Goal: Task Accomplishment & Management: Complete application form

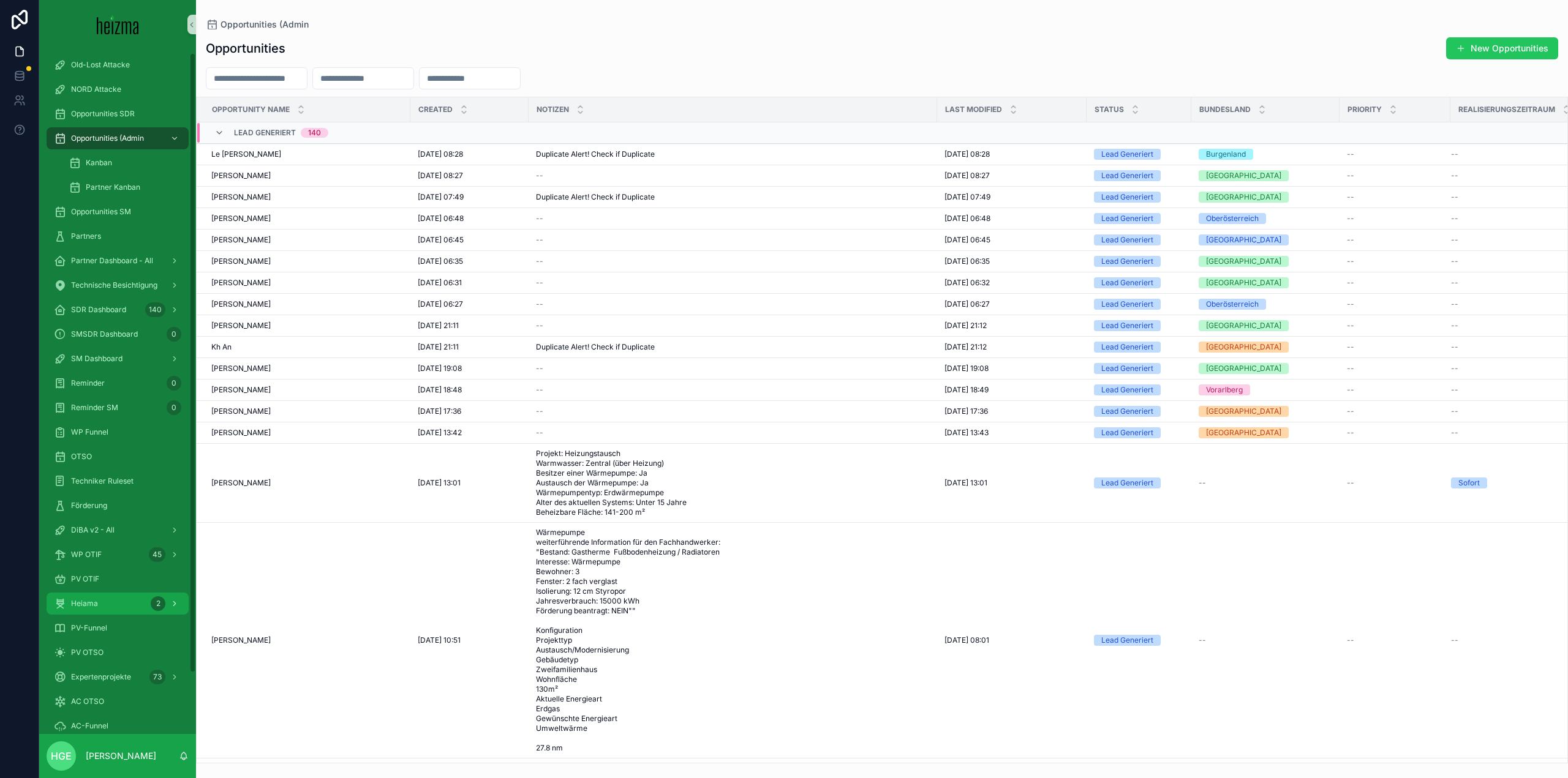
scroll to position [71, 0]
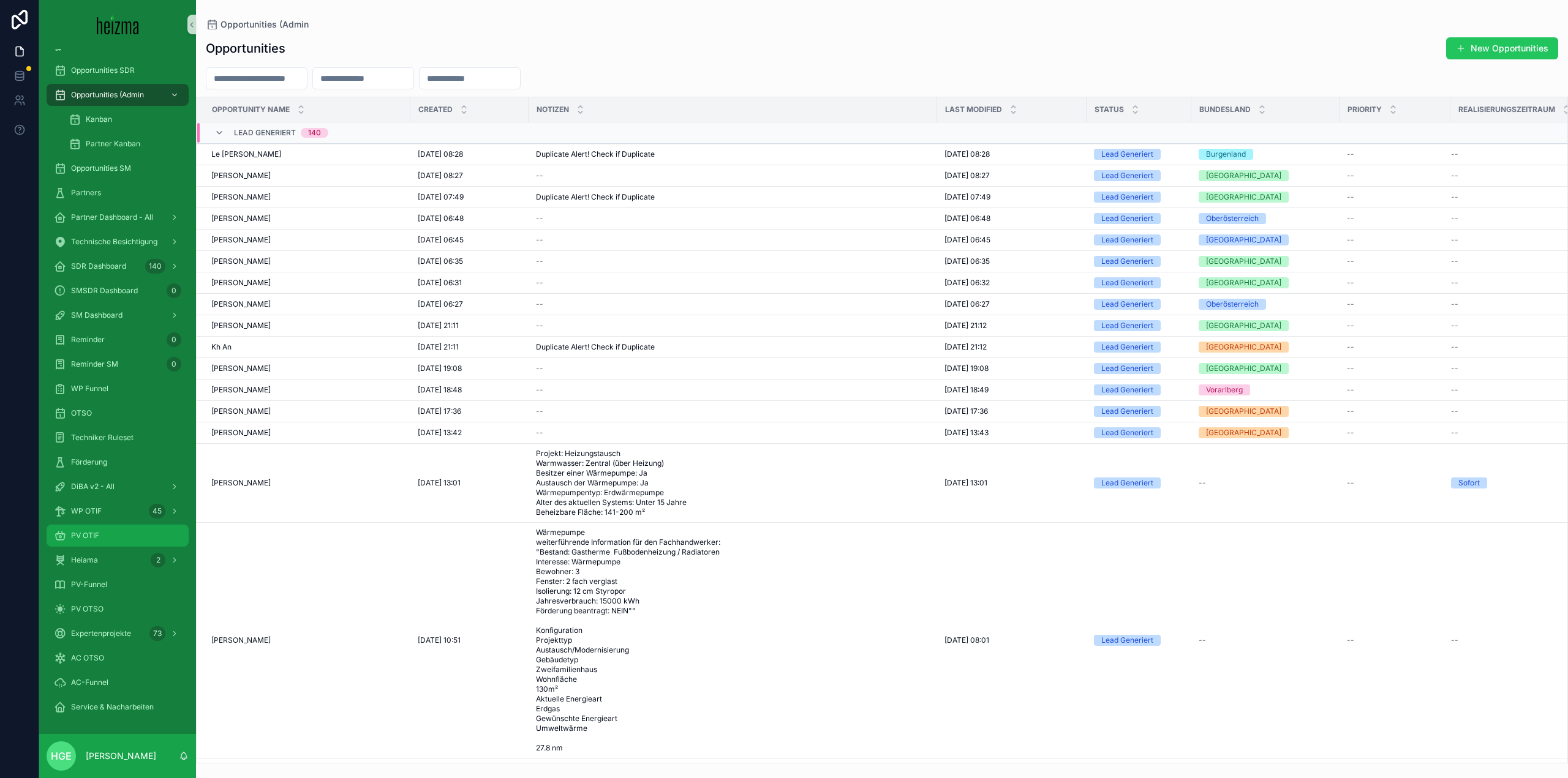
click at [101, 529] on div "PV OTIF" at bounding box center [117, 535] width 127 height 19
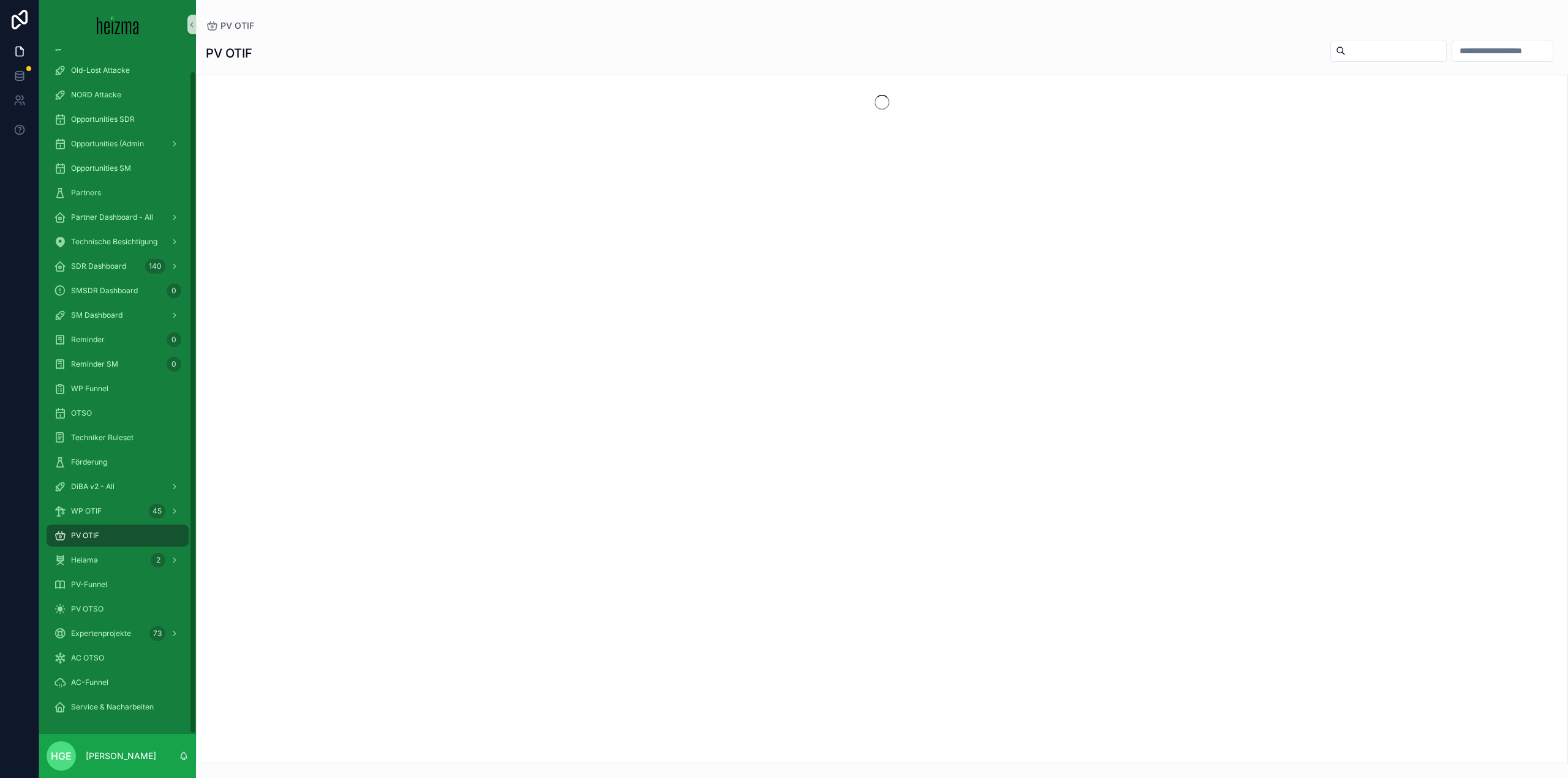
scroll to position [22, 0]
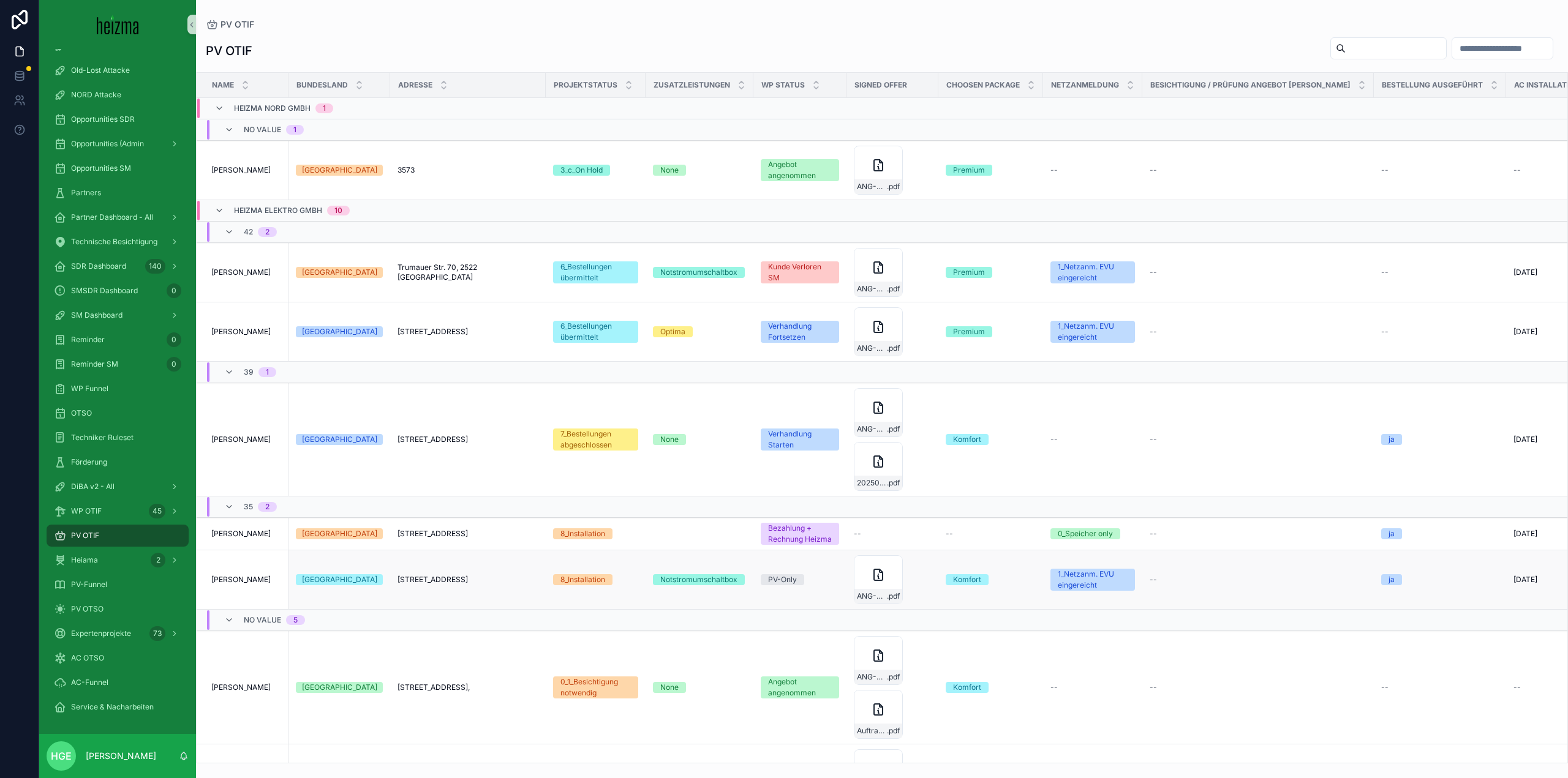
click at [261, 582] on span "[PERSON_NAME]" at bounding box center [241, 579] width 59 height 10
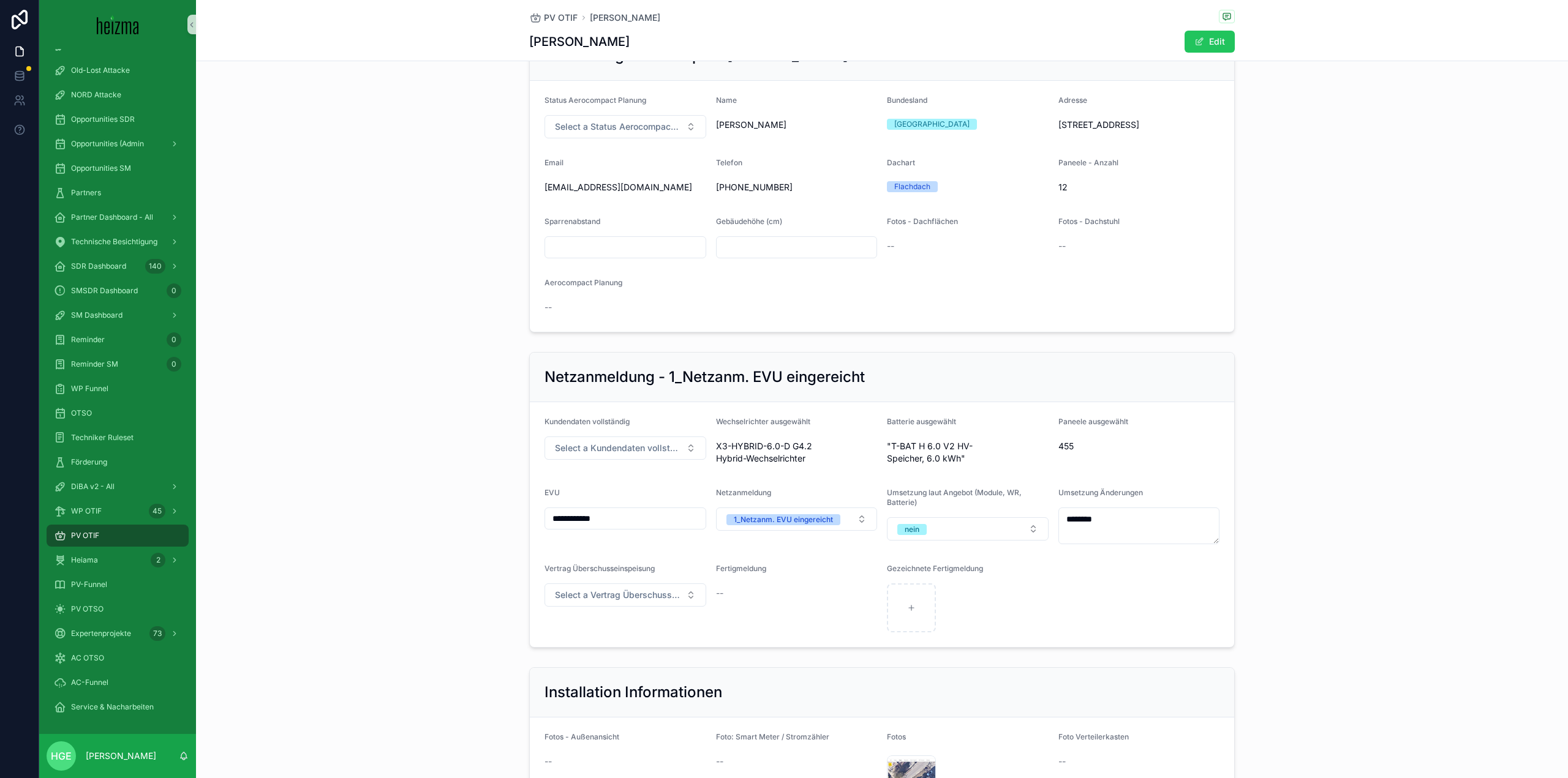
scroll to position [1041, 0]
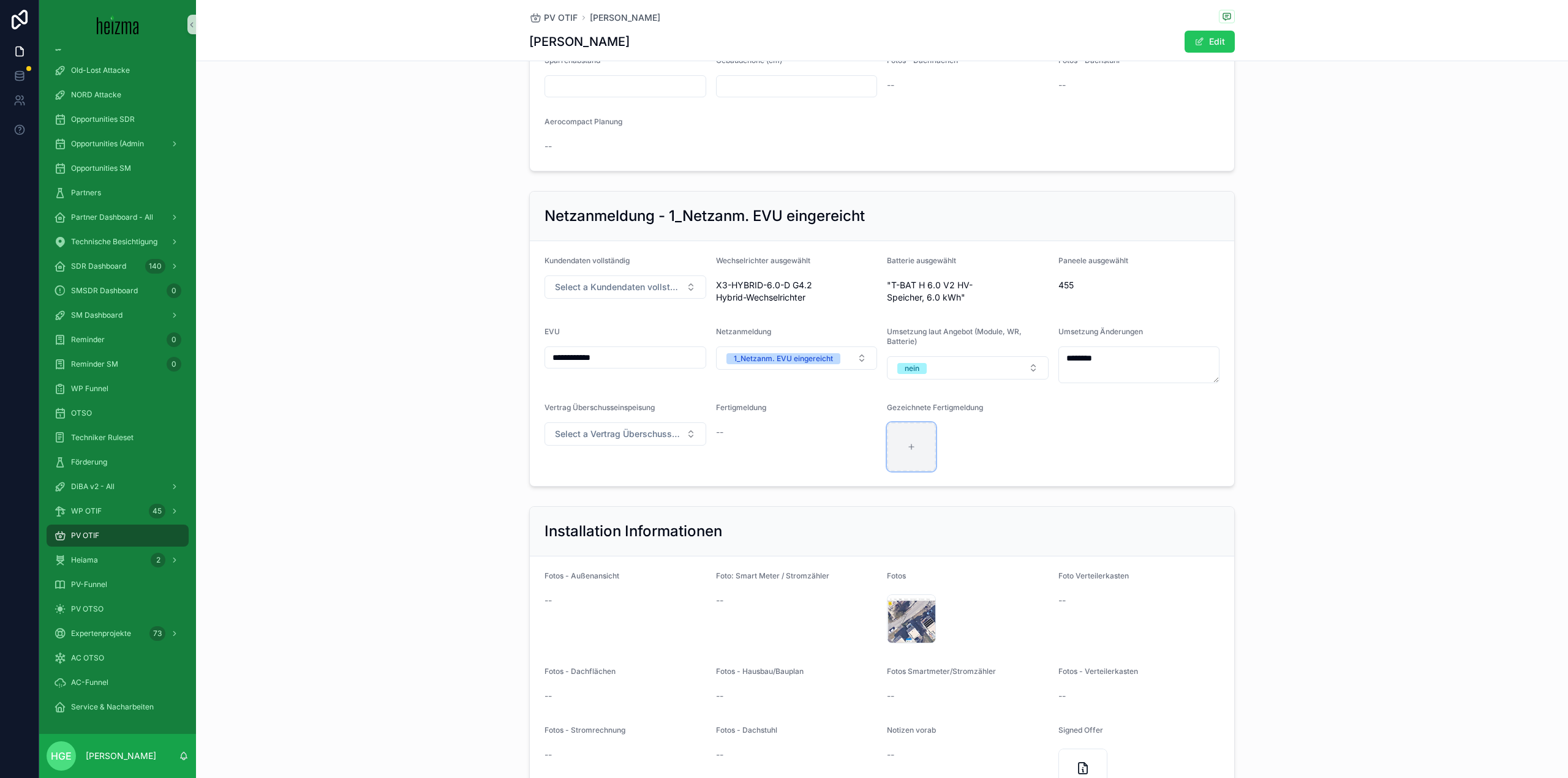
click at [926, 470] on div "scrollable content" at bounding box center [911, 446] width 49 height 49
type input "**********"
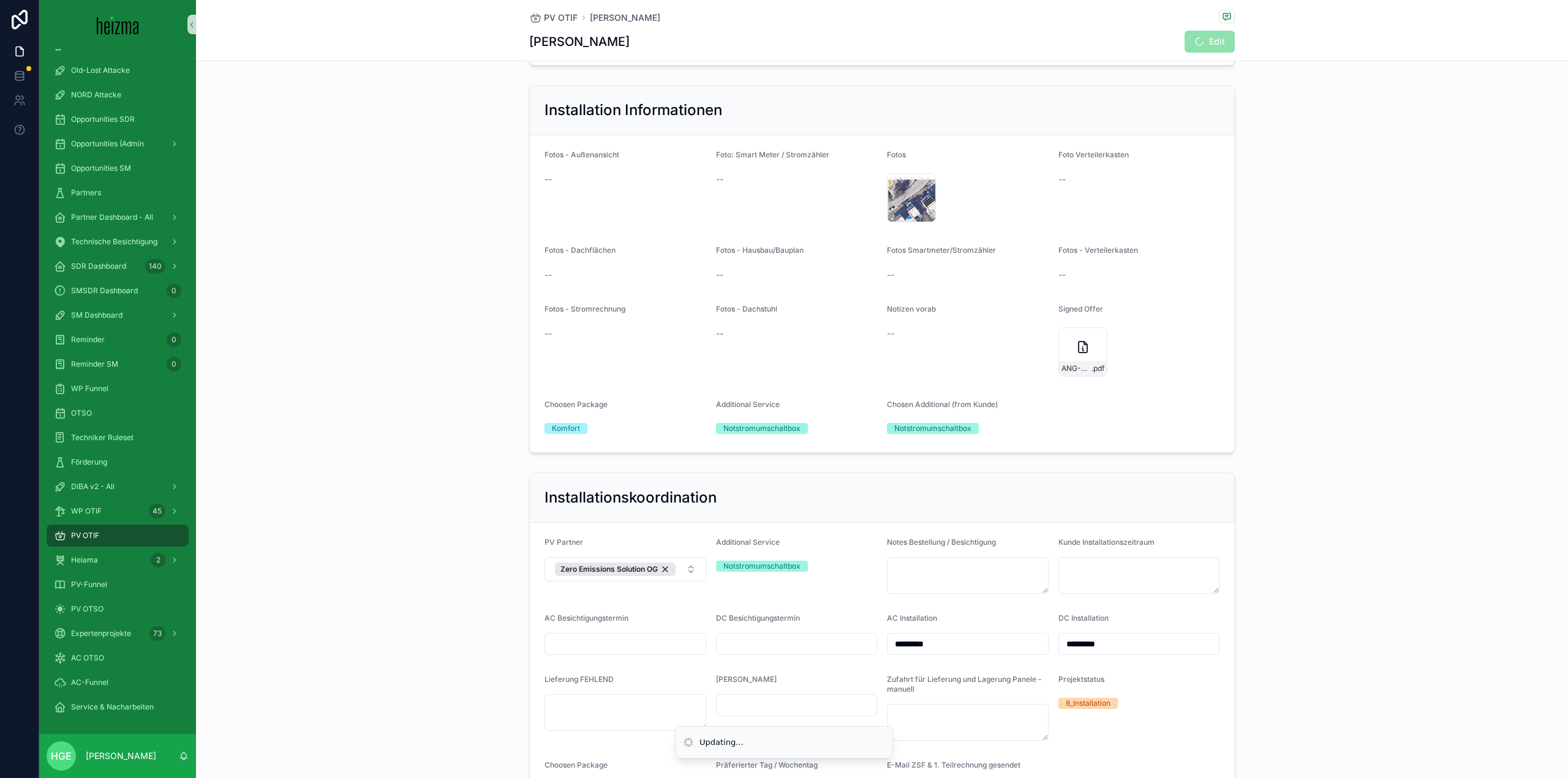
scroll to position [1347, 0]
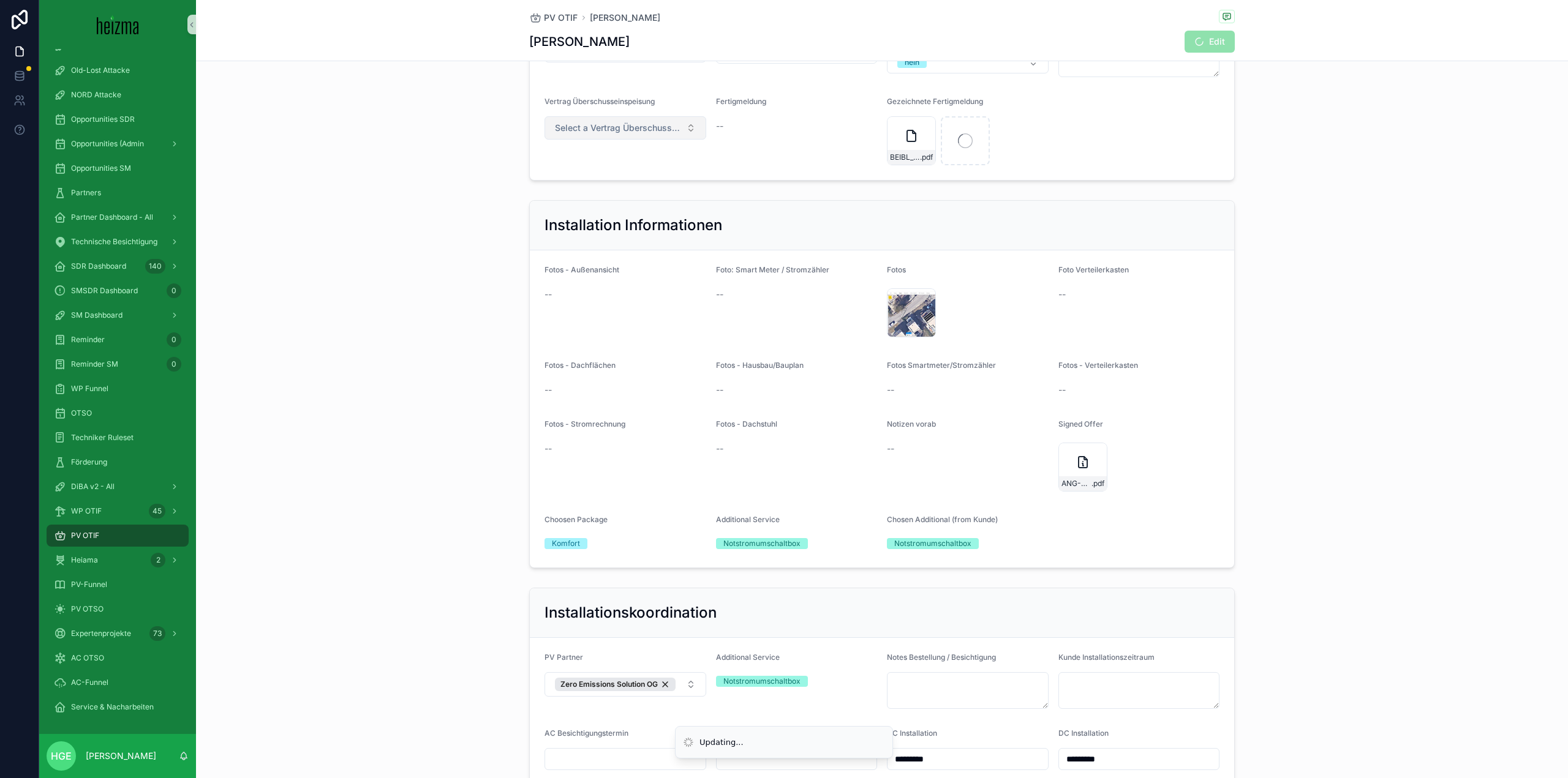
click at [608, 134] on span "Select a Vertrag Überschusseinspeisung" at bounding box center [617, 127] width 126 height 12
click at [580, 200] on span "Ömag" at bounding box center [566, 199] width 35 height 11
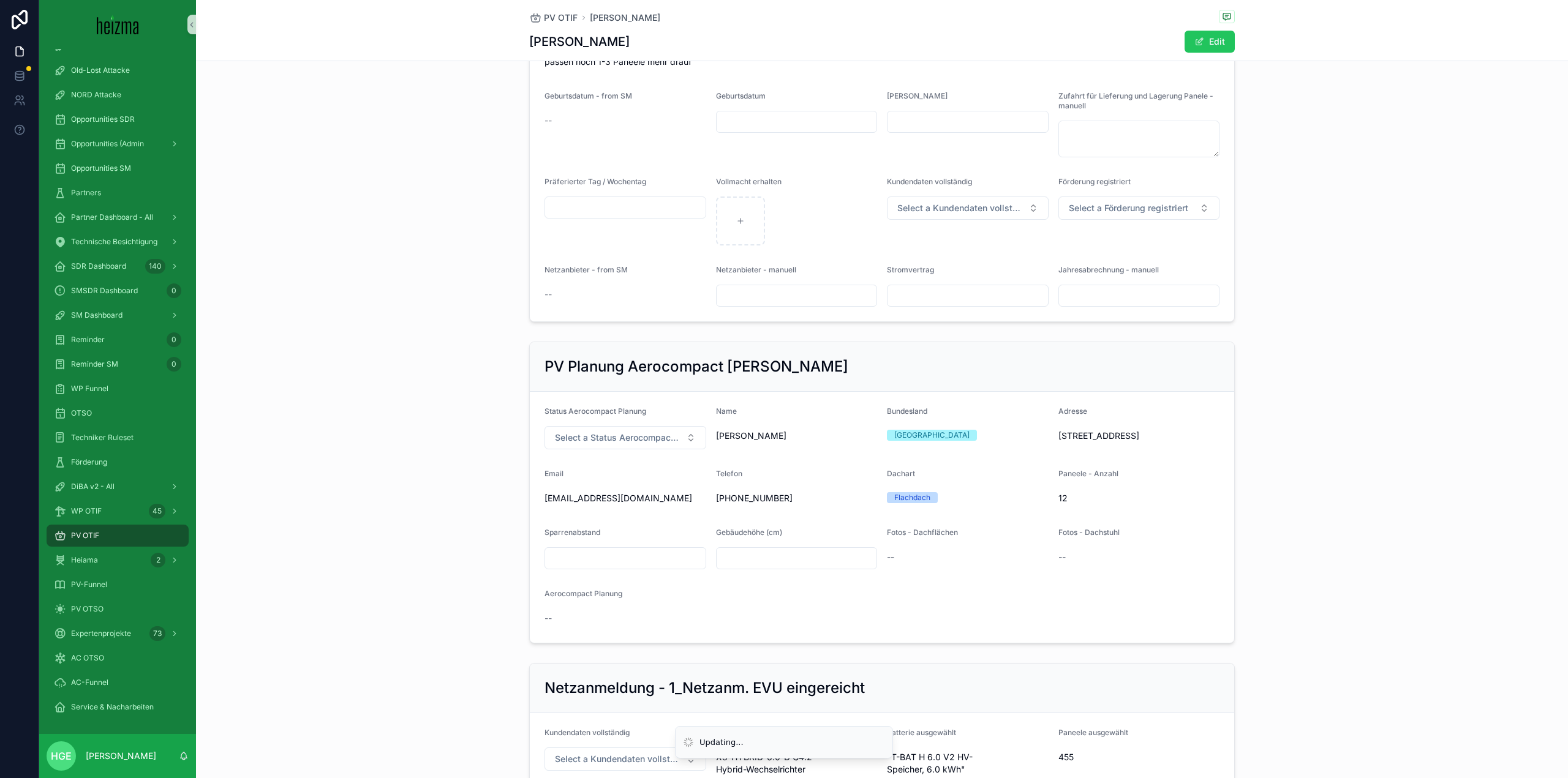
scroll to position [453, 0]
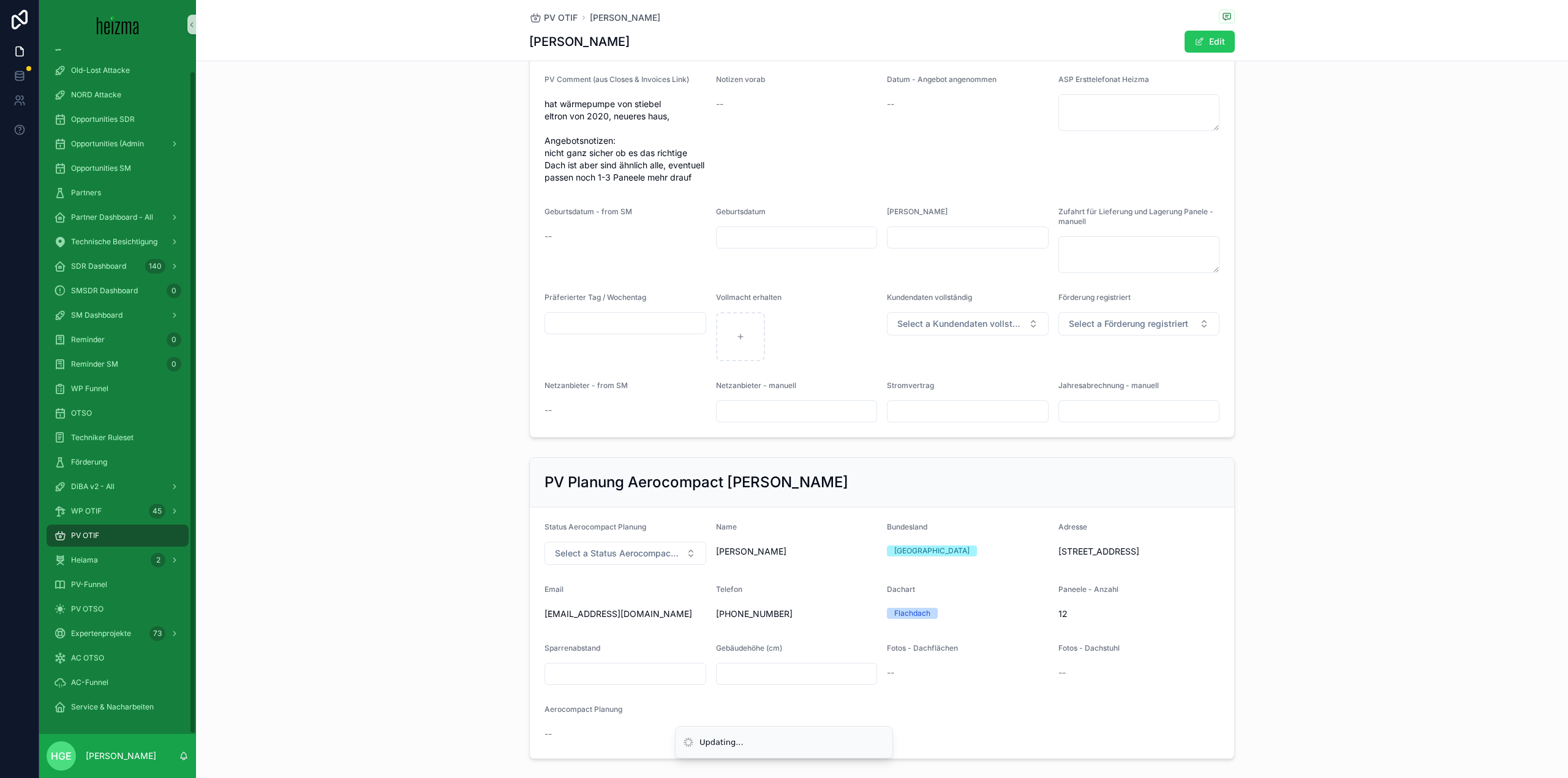
click at [95, 530] on div "PV OTIF" at bounding box center [117, 535] width 127 height 19
